Goal: Transaction & Acquisition: Purchase product/service

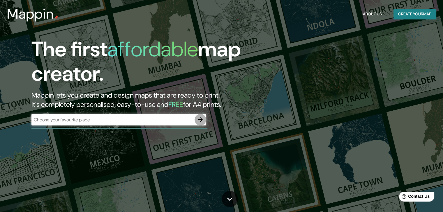
click at [199, 122] on icon "button" at bounding box center [200, 119] width 7 height 7
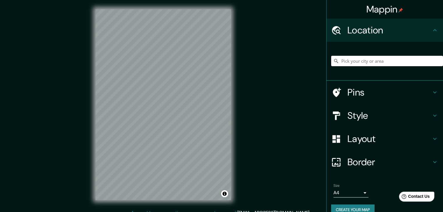
click at [359, 57] on input "Pick your city or area" at bounding box center [387, 61] width 112 height 10
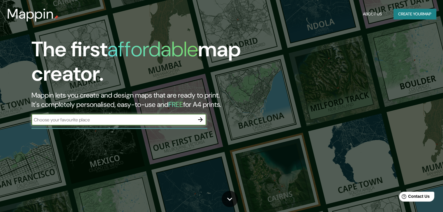
click at [201, 117] on icon "button" at bounding box center [200, 119] width 7 height 7
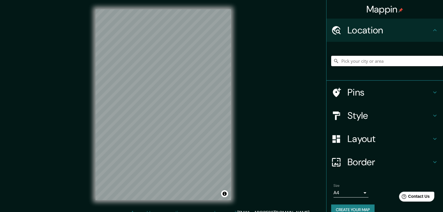
click at [349, 60] on input "Pick your city or area" at bounding box center [387, 61] width 112 height 10
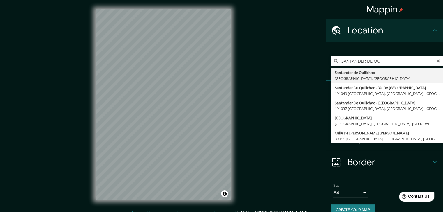
type input "Santander de Quilichao, [GEOGRAPHIC_DATA], [GEOGRAPHIC_DATA]"
click at [352, 81] on div "Pins" at bounding box center [384, 92] width 116 height 23
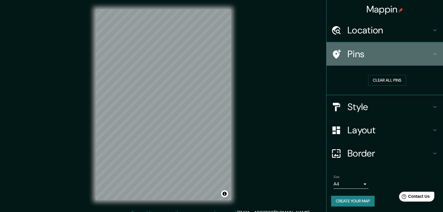
click at [352, 81] on ul "Location [GEOGRAPHIC_DATA], [GEOGRAPHIC_DATA], [GEOGRAPHIC_DATA] Pins Clear all…" at bounding box center [384, 116] width 116 height 195
click at [376, 53] on h4 "Pins" at bounding box center [389, 54] width 84 height 12
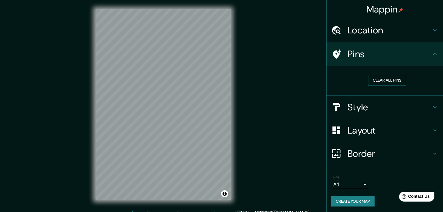
click at [308, 97] on div "Mappin Location [GEOGRAPHIC_DATA], [GEOGRAPHIC_DATA], [GEOGRAPHIC_DATA] Pins Cl…" at bounding box center [221, 109] width 443 height 219
